Goal: Information Seeking & Learning: Learn about a topic

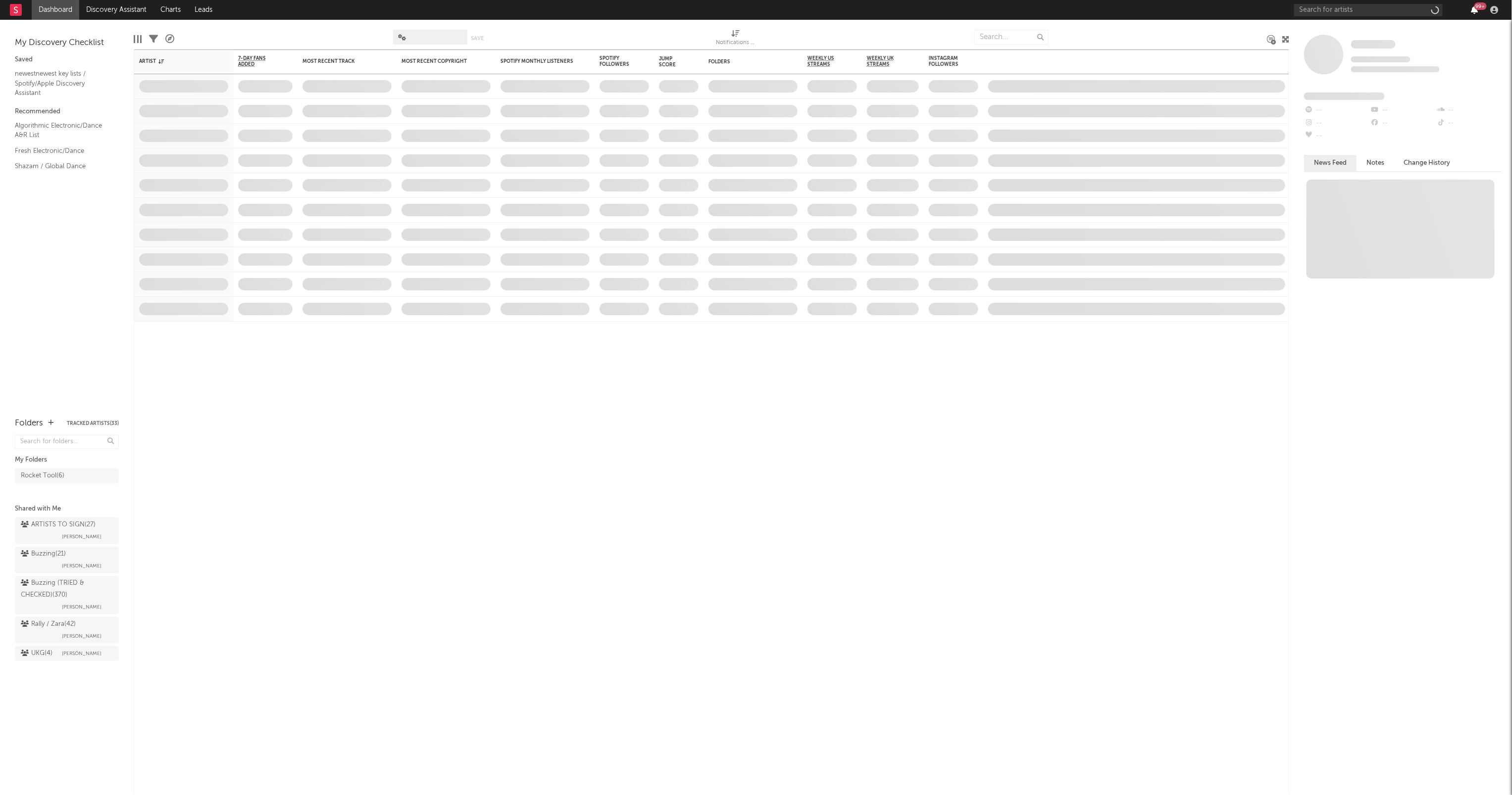
click at [1474, 10] on icon "button" at bounding box center [1476, 10] width 7 height 8
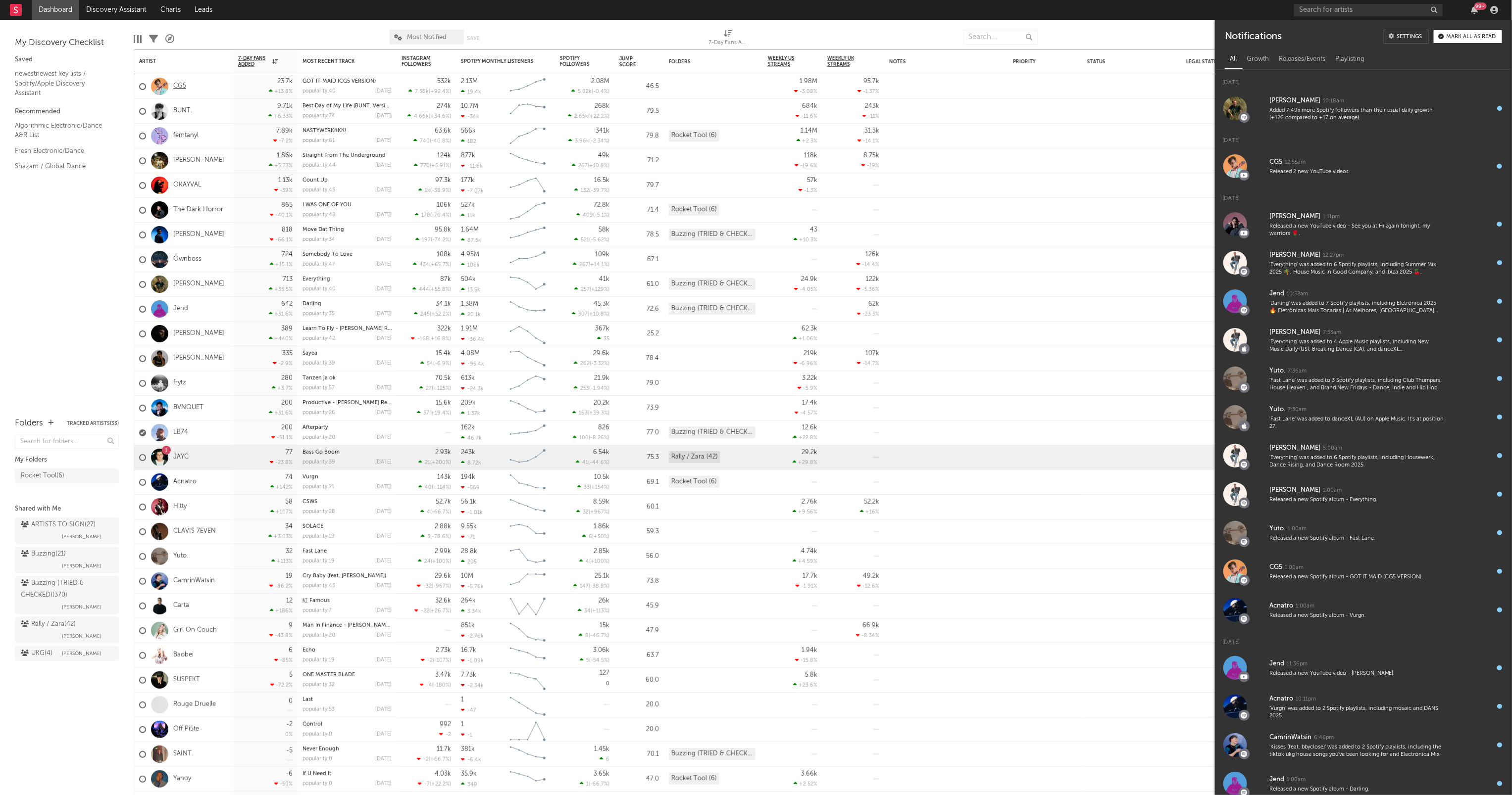
click at [177, 85] on link "CG5" at bounding box center [179, 86] width 13 height 8
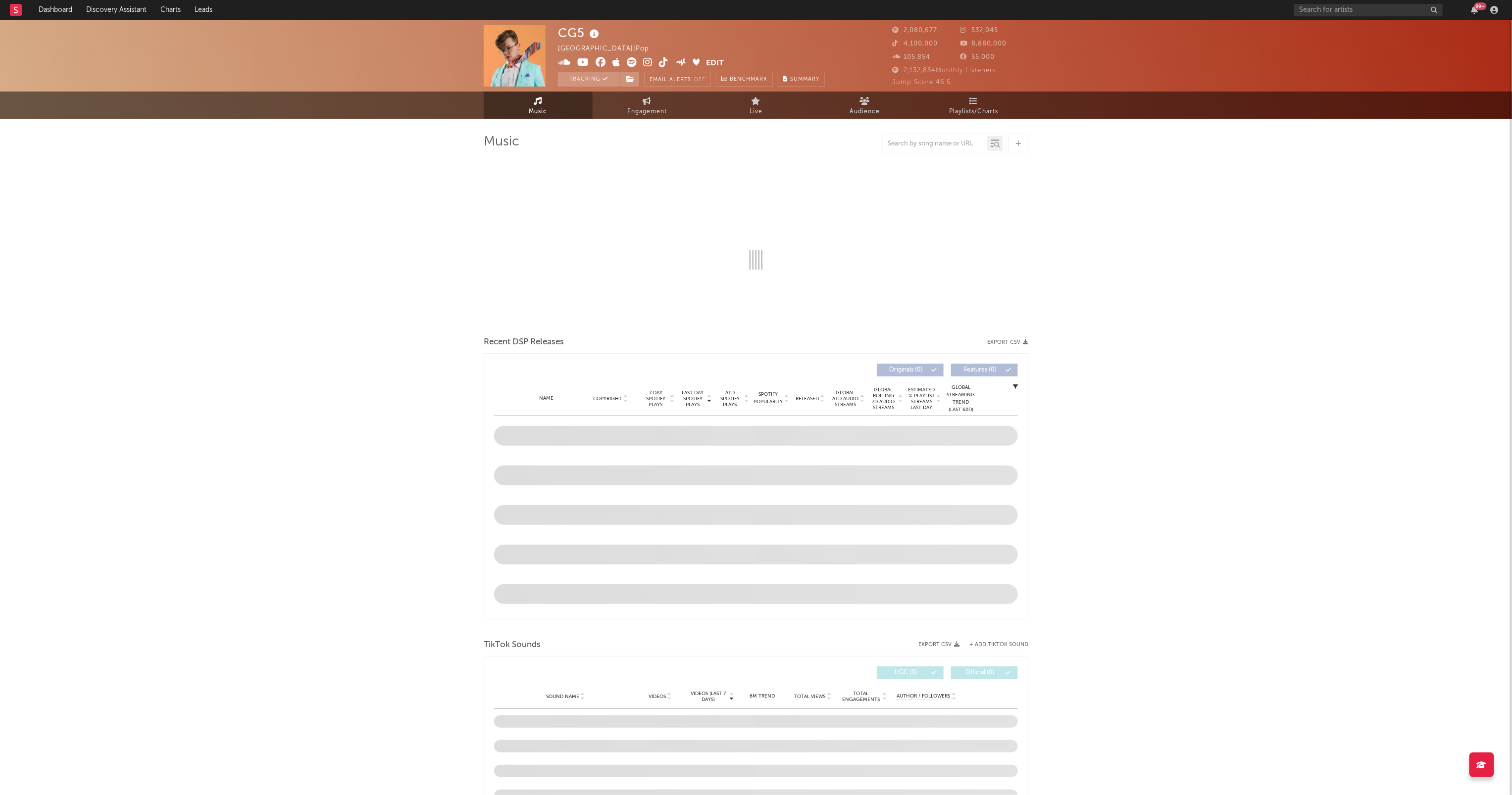
select select "6m"
